Goal: Task Accomplishment & Management: Manage account settings

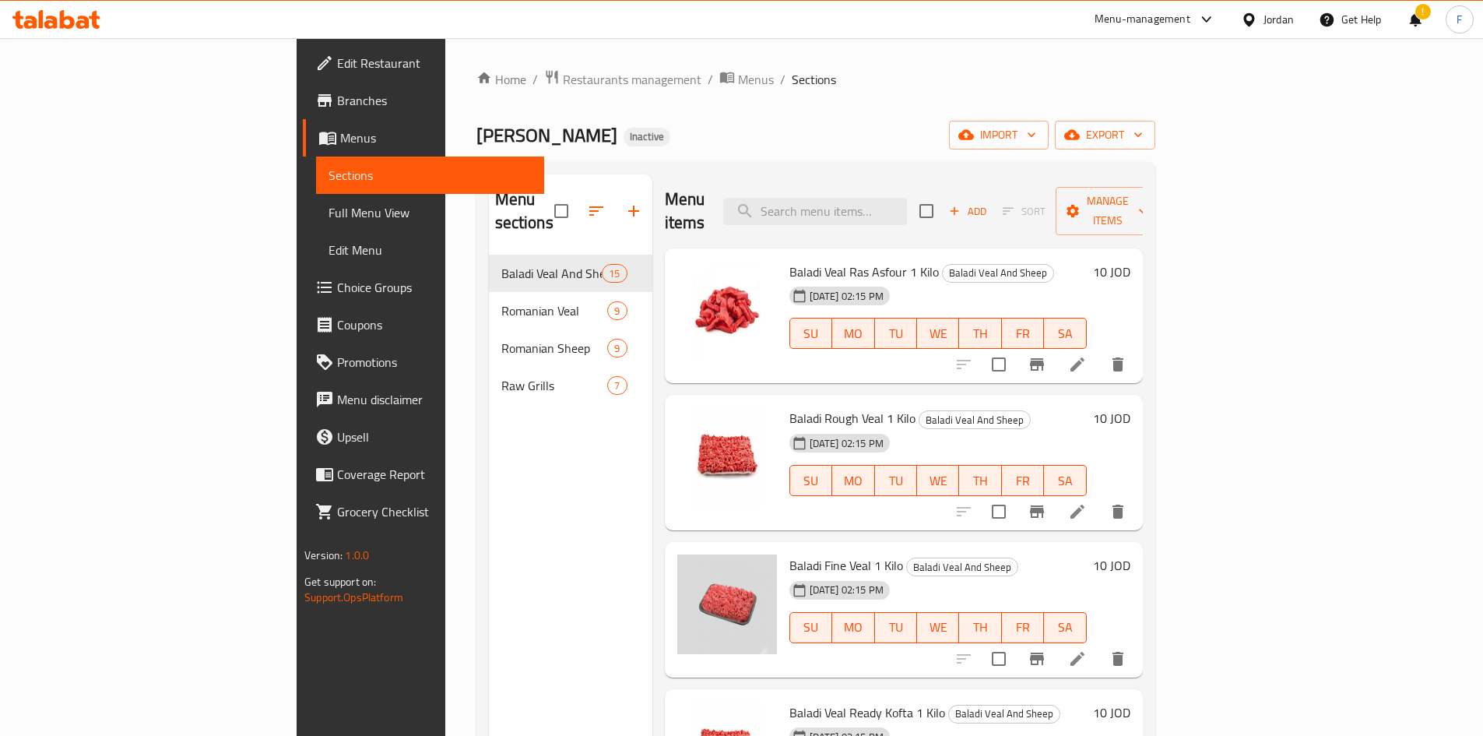
click at [337, 69] on span "Edit Restaurant" at bounding box center [434, 63] width 195 height 19
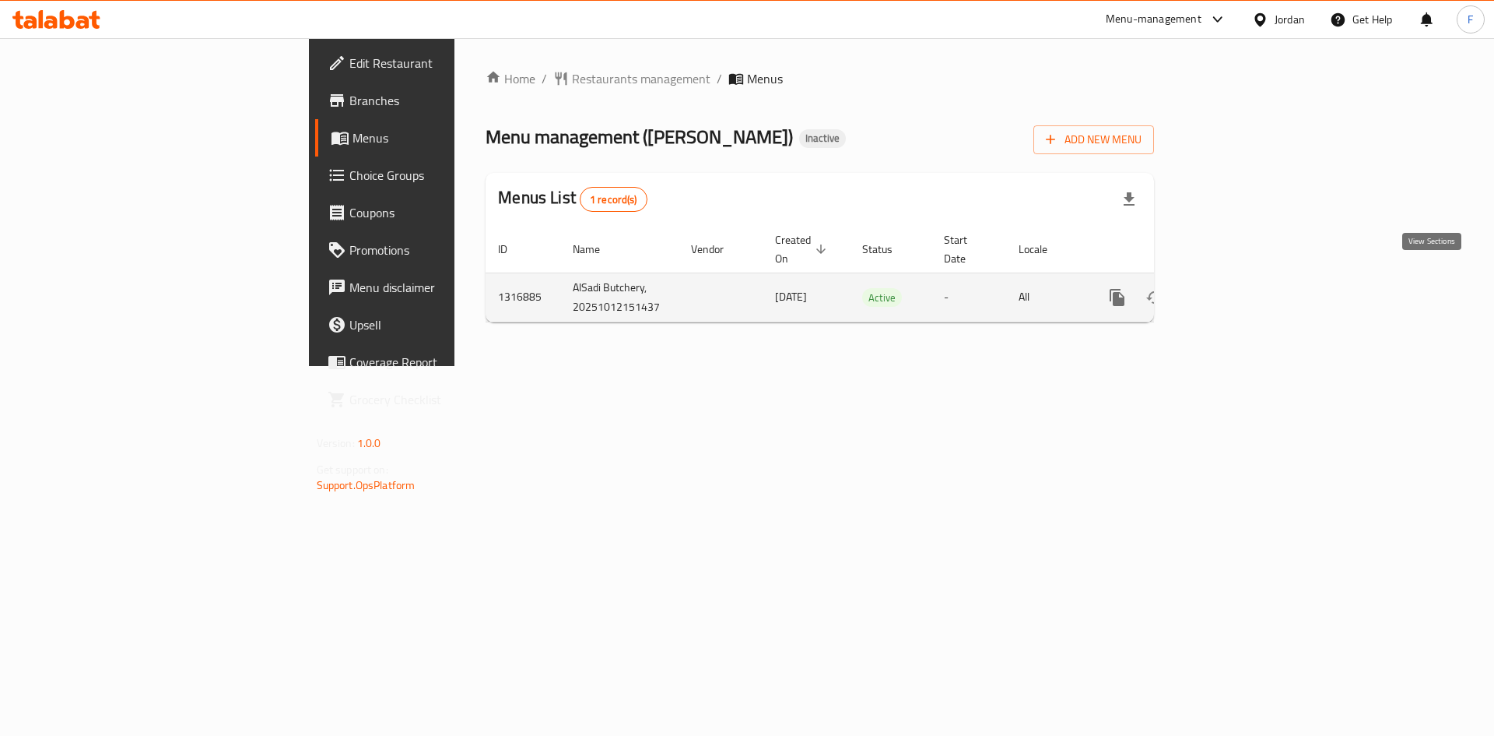
click at [1239, 288] on icon "enhanced table" at bounding box center [1230, 297] width 19 height 19
